Goal: Task Accomplishment & Management: Use online tool/utility

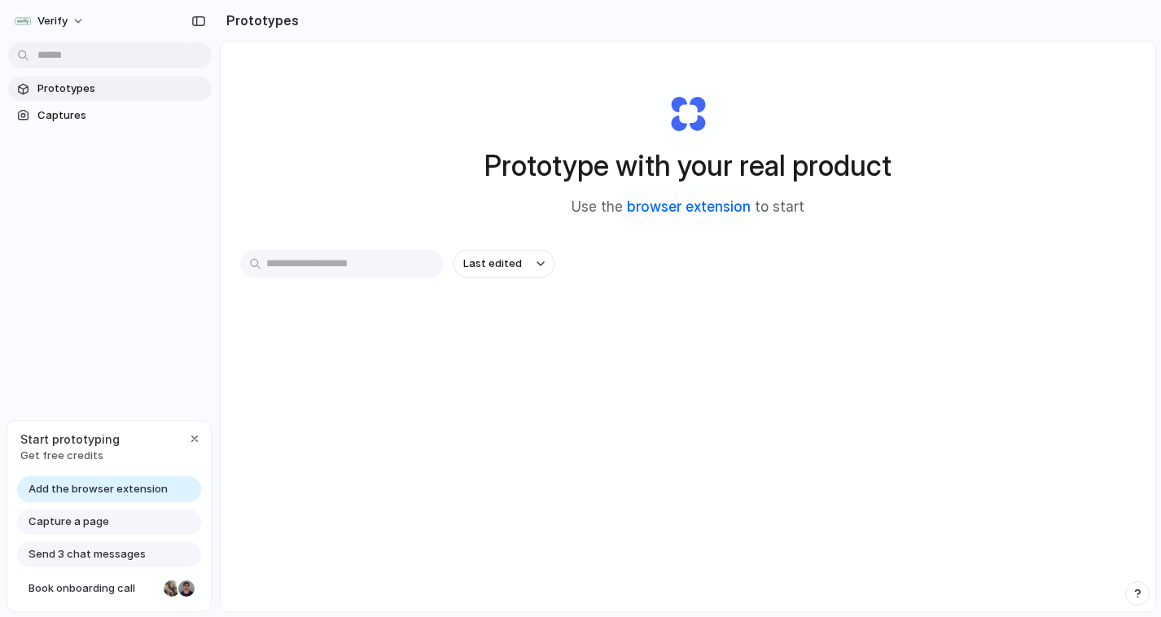
click at [673, 213] on link "browser extension" at bounding box center [689, 207] width 124 height 16
click at [90, 520] on span "Capture a page" at bounding box center [68, 522] width 81 height 16
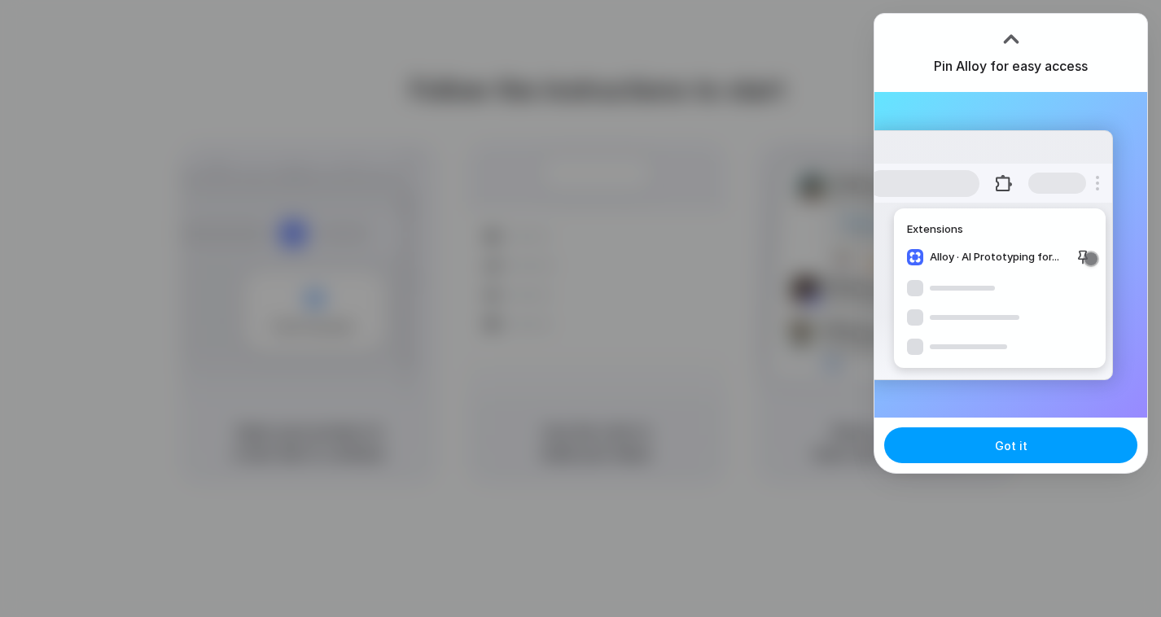
click at [1010, 435] on button "Got it" at bounding box center [1010, 445] width 253 height 36
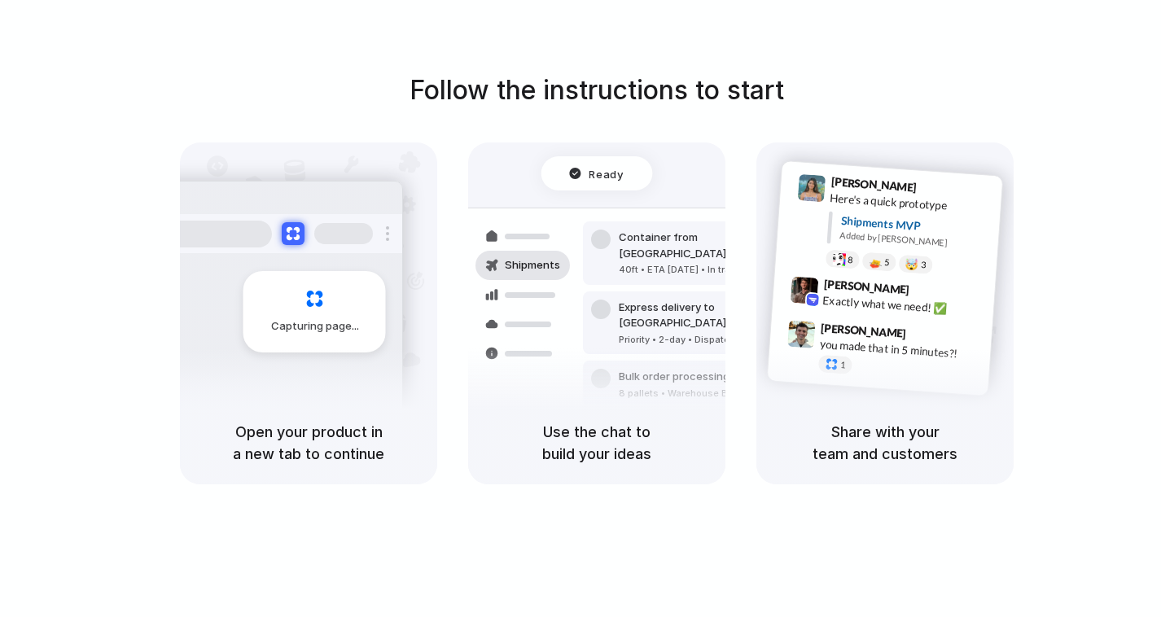
click at [938, 59] on div "Follow the instructions to start Capturing page Open your product in a new tab …" at bounding box center [597, 325] width 1194 height 650
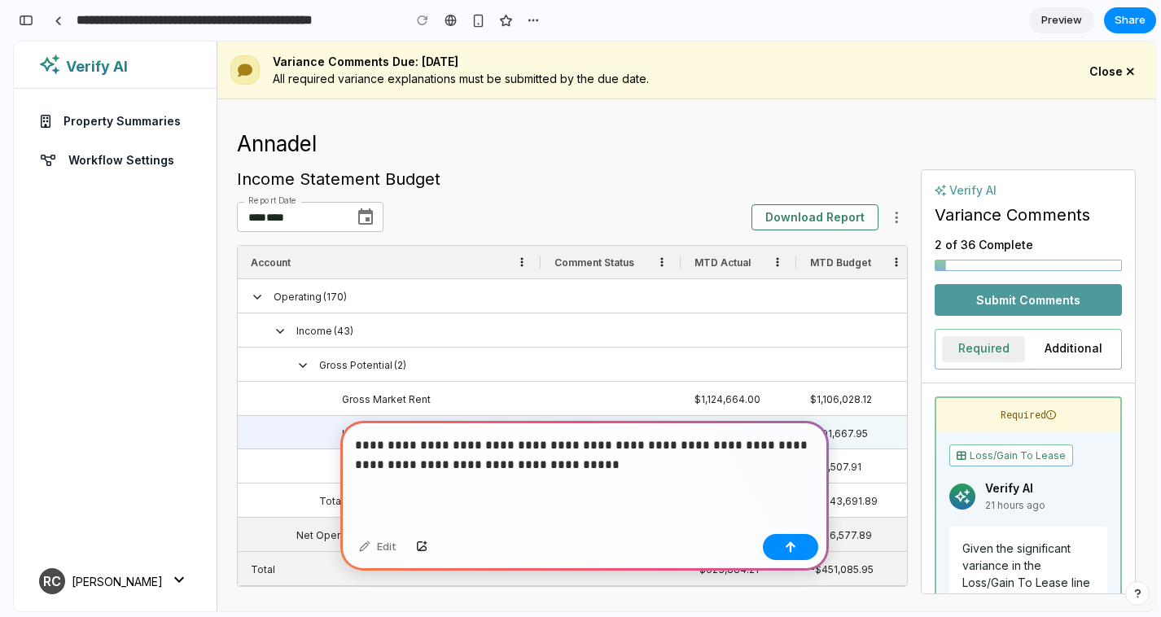
click at [516, 463] on p "**********" at bounding box center [584, 455] width 459 height 39
click at [789, 542] on div "button" at bounding box center [790, 546] width 11 height 11
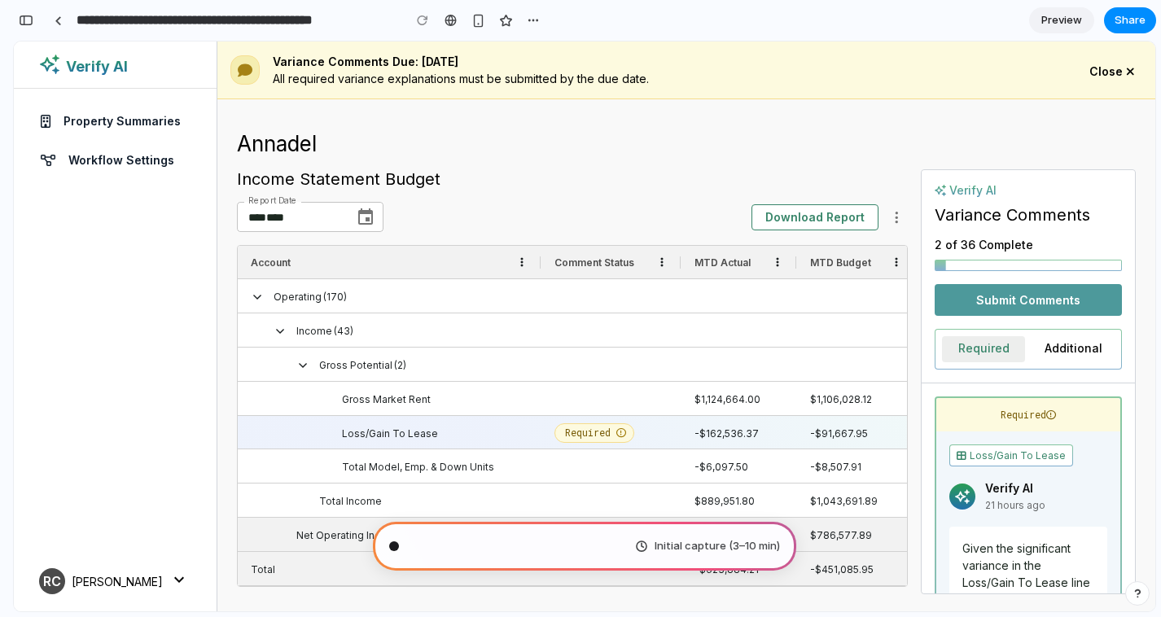
type input "**********"
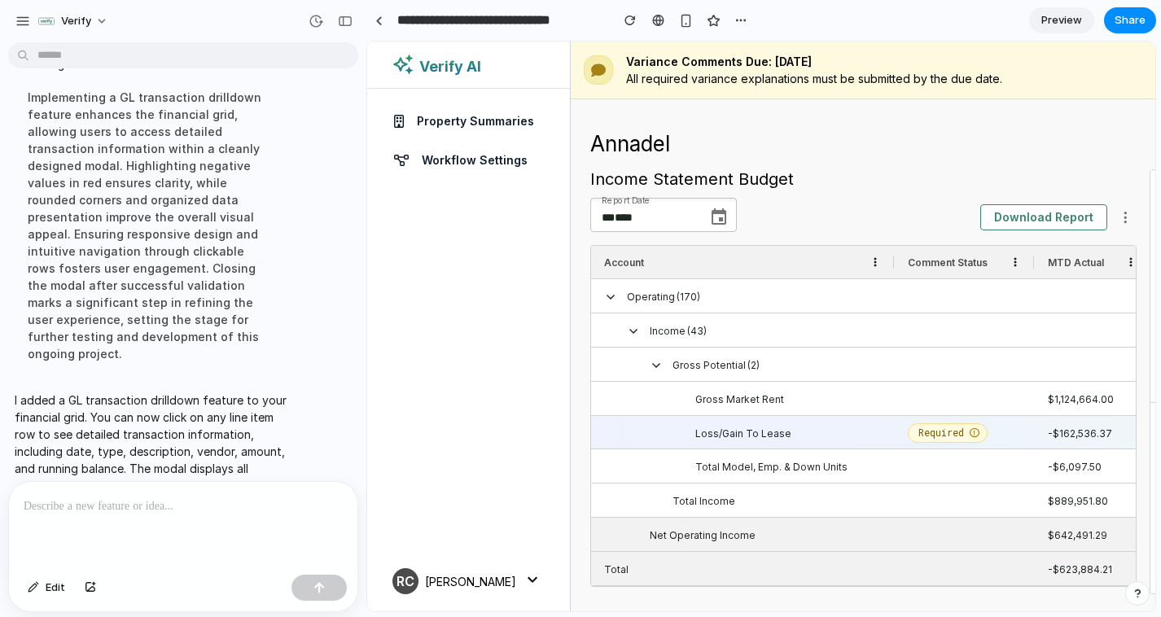
scroll to position [179, 0]
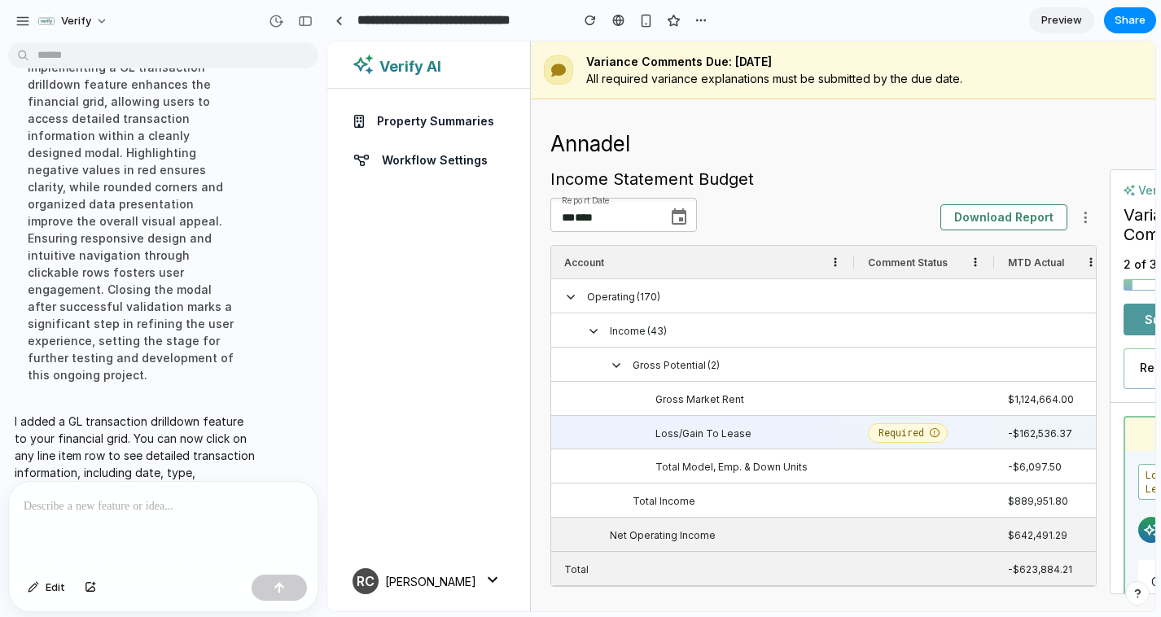
drag, startPoint x: 364, startPoint y: 331, endPoint x: 326, endPoint y: 332, distance: 37.5
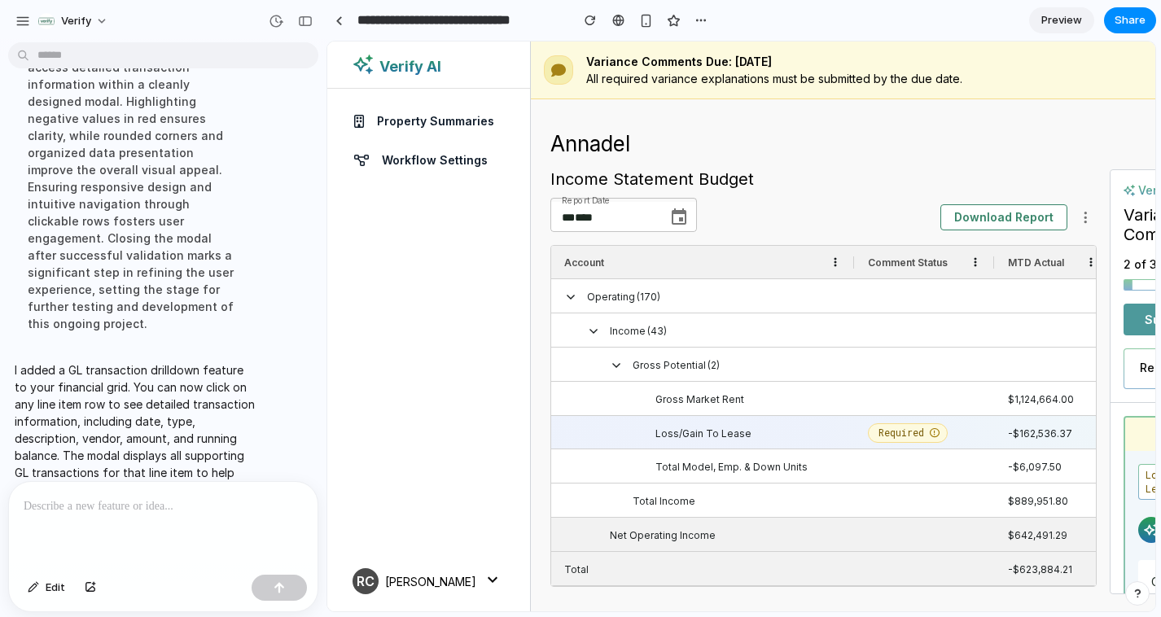
click at [769, 432] on span "Loss/Gain To Lease" at bounding box center [726, 433] width 278 height 33
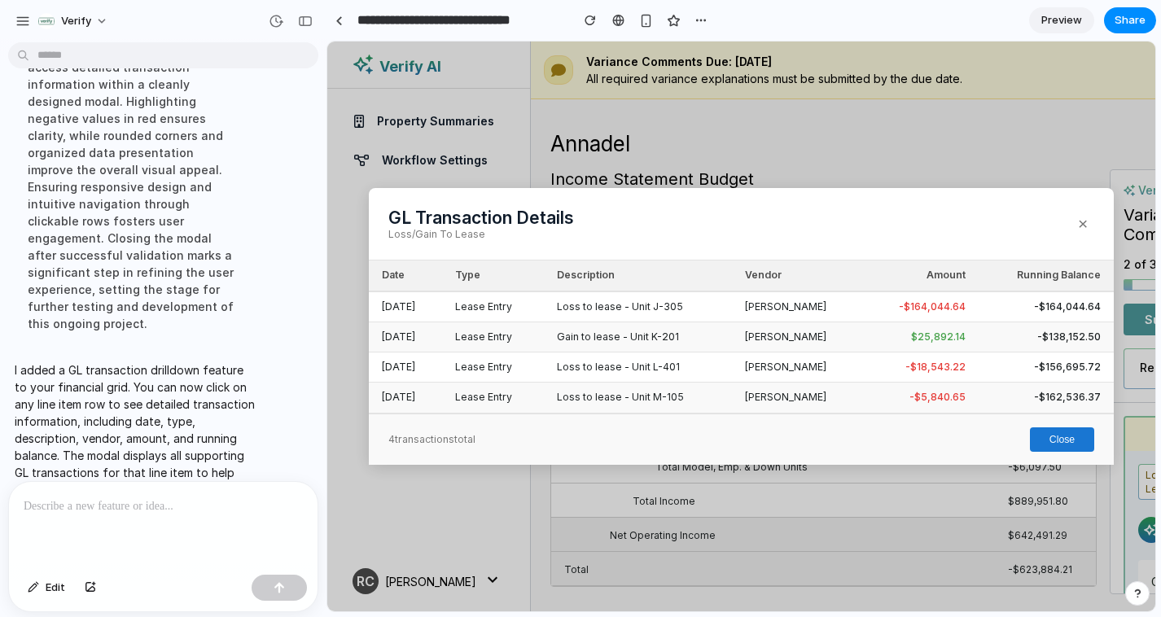
click at [1080, 439] on button "Close" at bounding box center [1062, 439] width 64 height 24
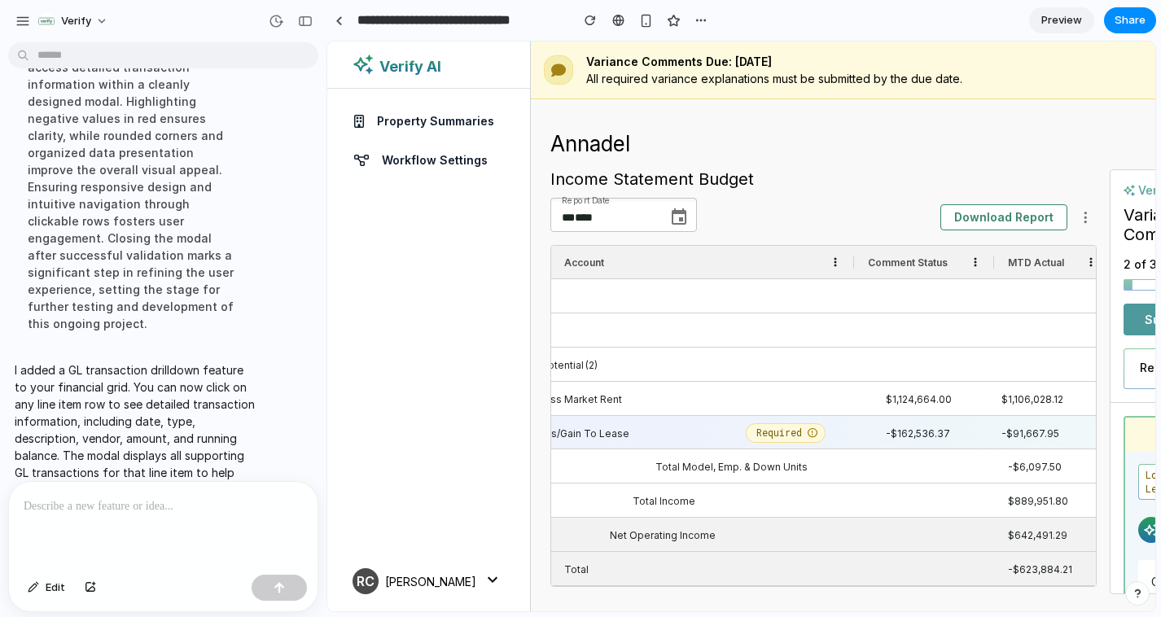
scroll to position [0, 135]
click at [863, 450] on div at bounding box center [925, 465] width 140 height 33
click at [863, 462] on div at bounding box center [925, 465] width 140 height 33
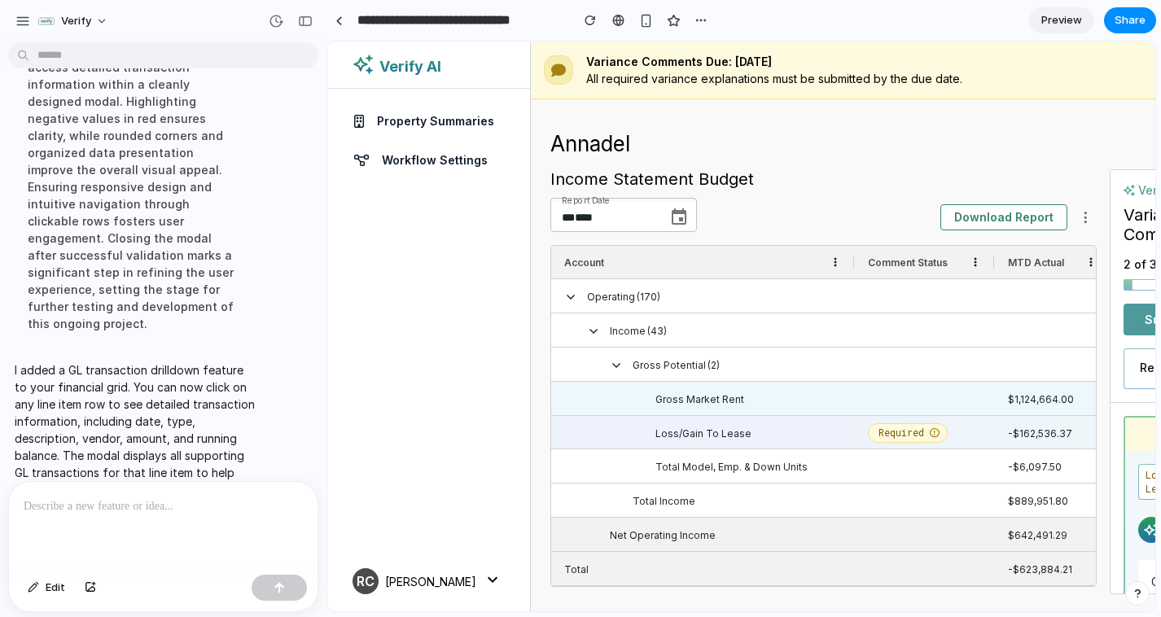
click at [693, 396] on span "Gross Market Rent" at bounding box center [699, 399] width 89 height 33
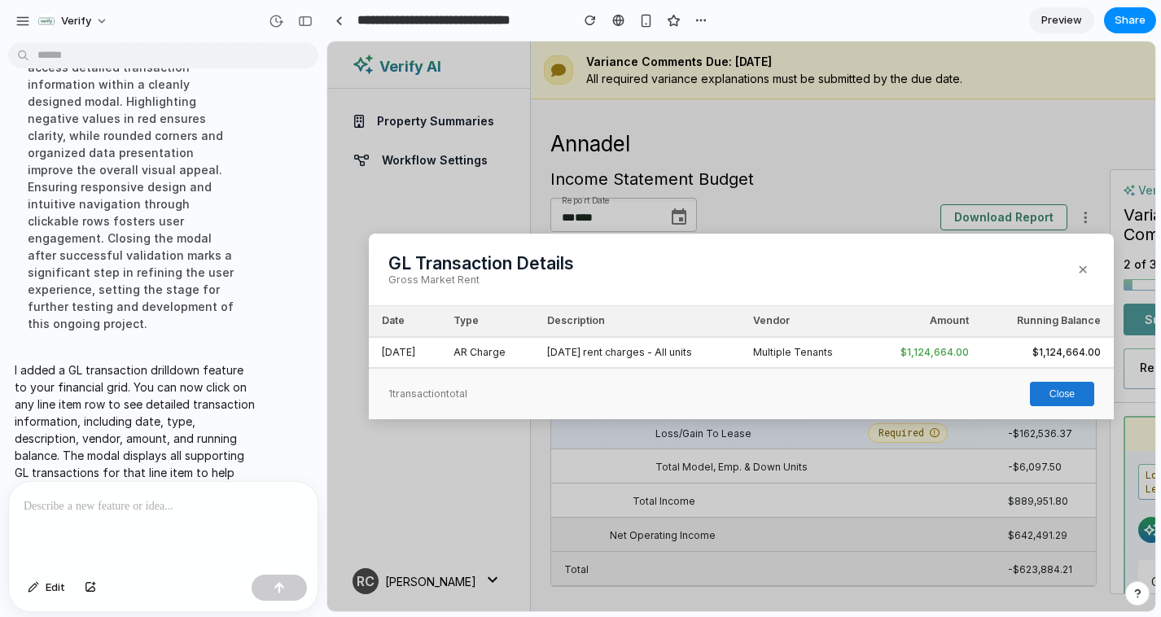
click at [1068, 395] on button "Close" at bounding box center [1062, 394] width 64 height 24
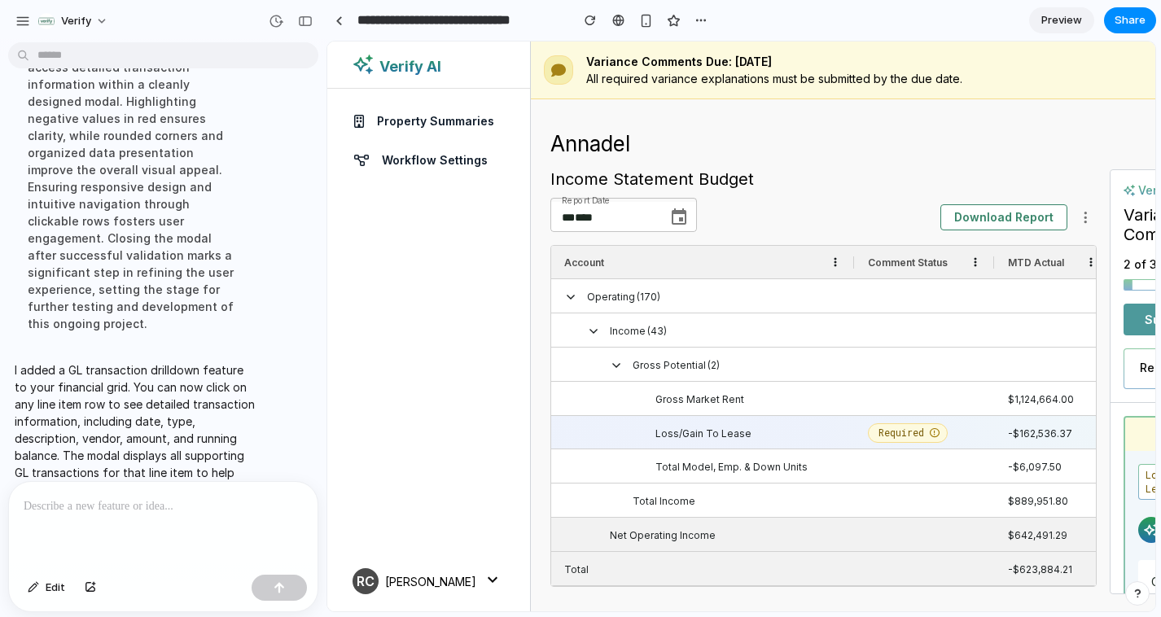
click at [616, 325] on span "Income" at bounding box center [628, 330] width 36 height 33
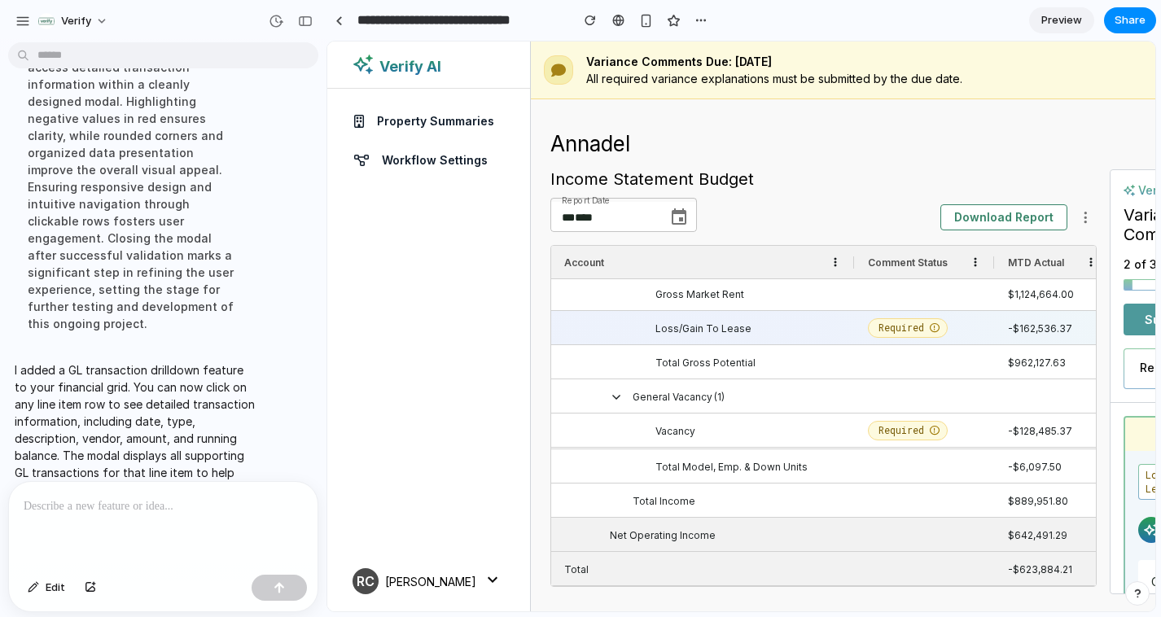
scroll to position [132, 0]
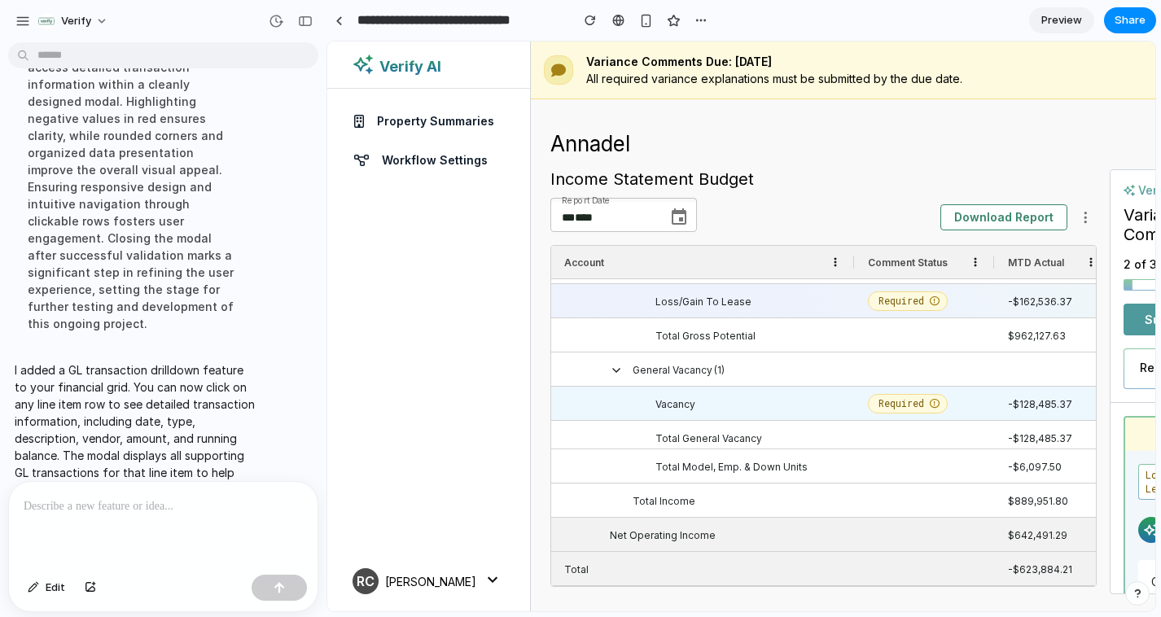
click at [683, 414] on span "Vacancy" at bounding box center [675, 404] width 40 height 33
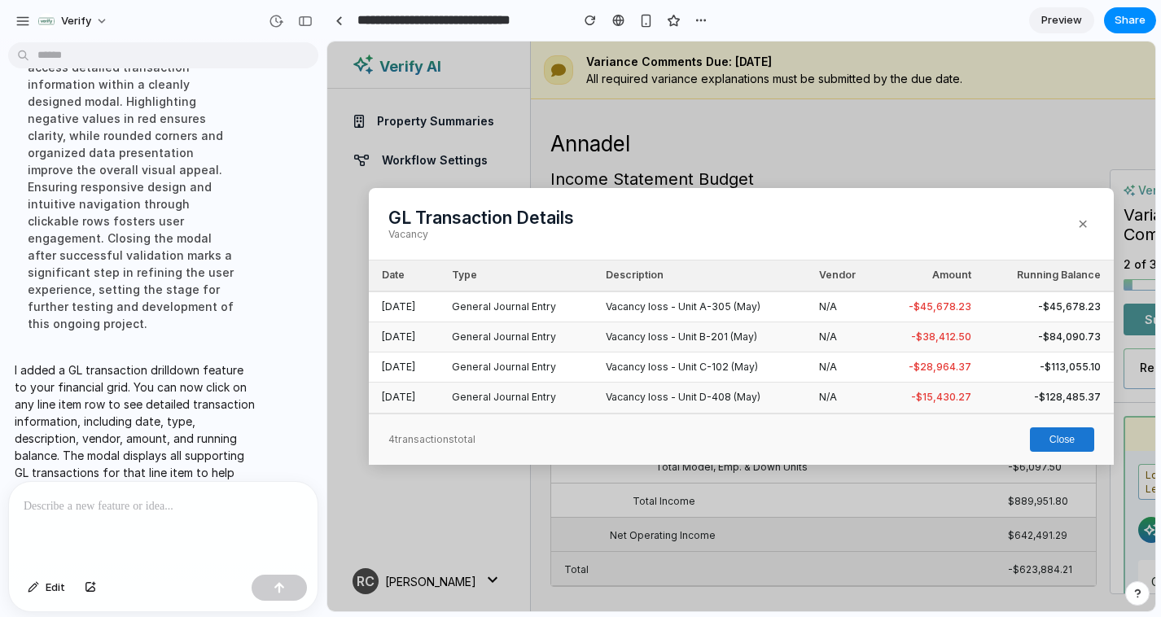
click at [1063, 436] on button "Close" at bounding box center [1062, 439] width 64 height 24
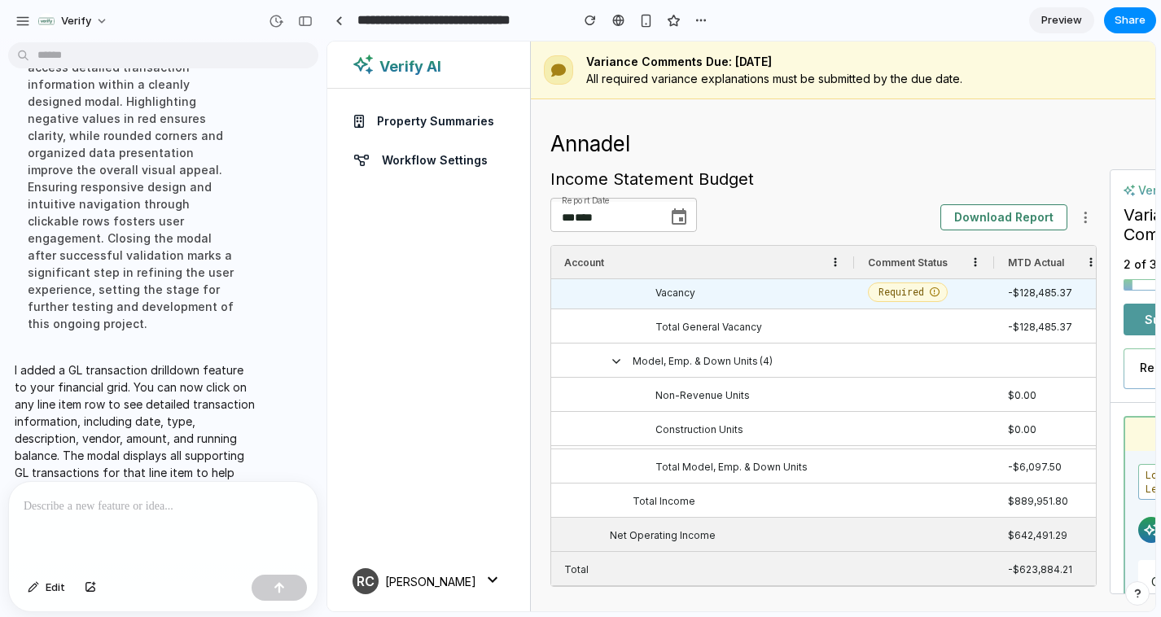
scroll to position [245, 0]
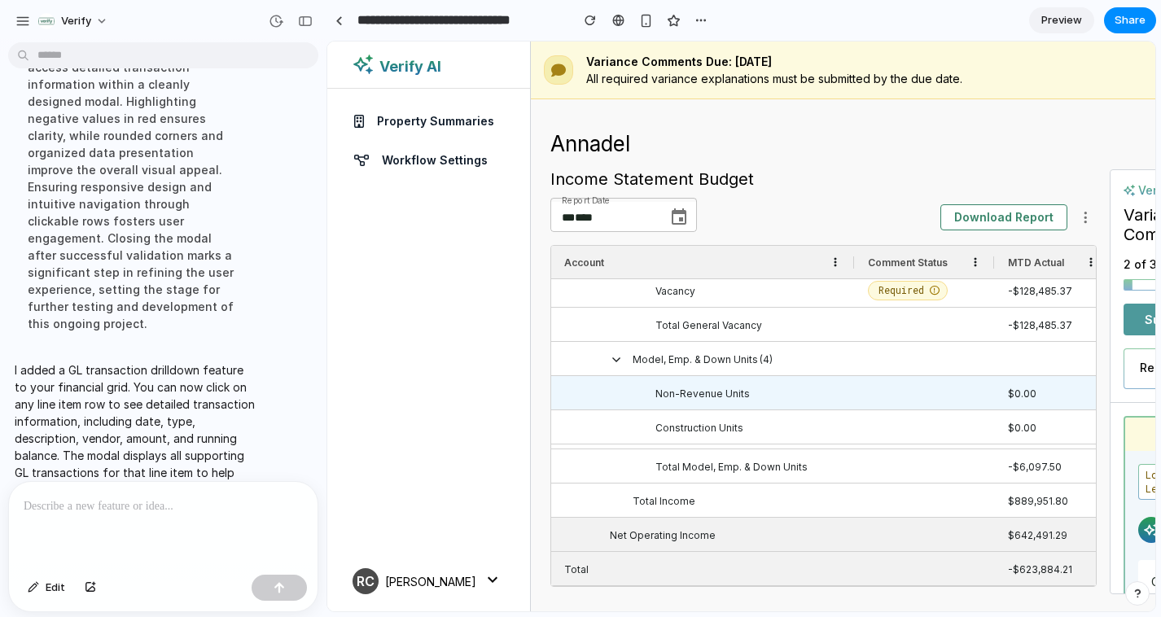
click at [728, 390] on span "Non-Revenue Units" at bounding box center [702, 393] width 94 height 33
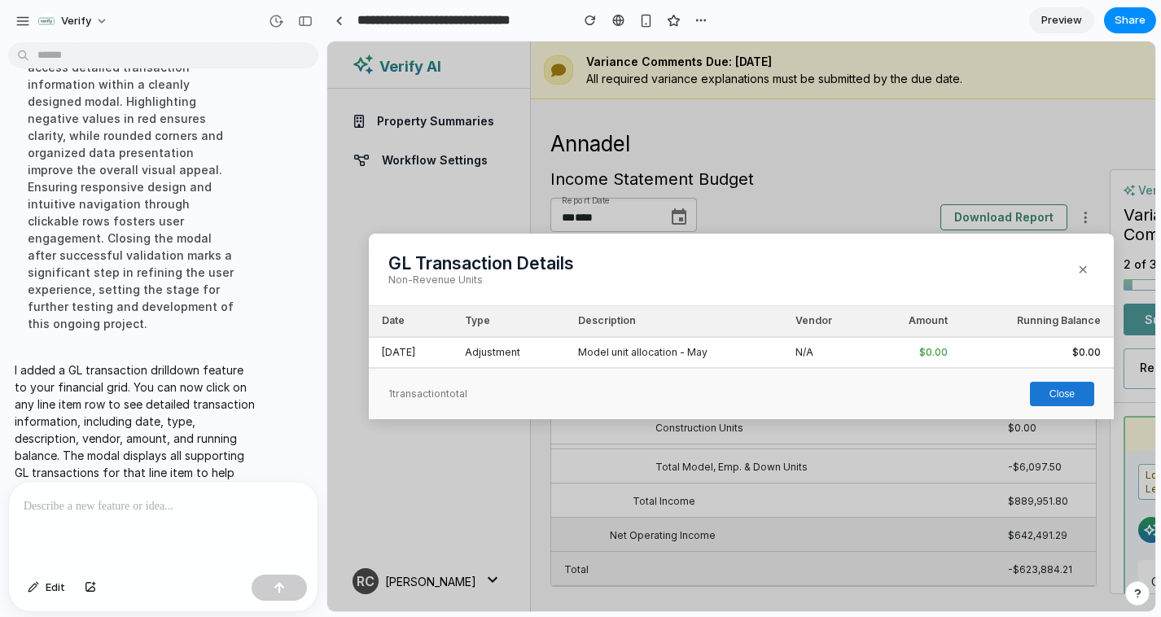
click at [1071, 397] on button "Close" at bounding box center [1062, 394] width 64 height 24
